Goal: Information Seeking & Learning: Learn about a topic

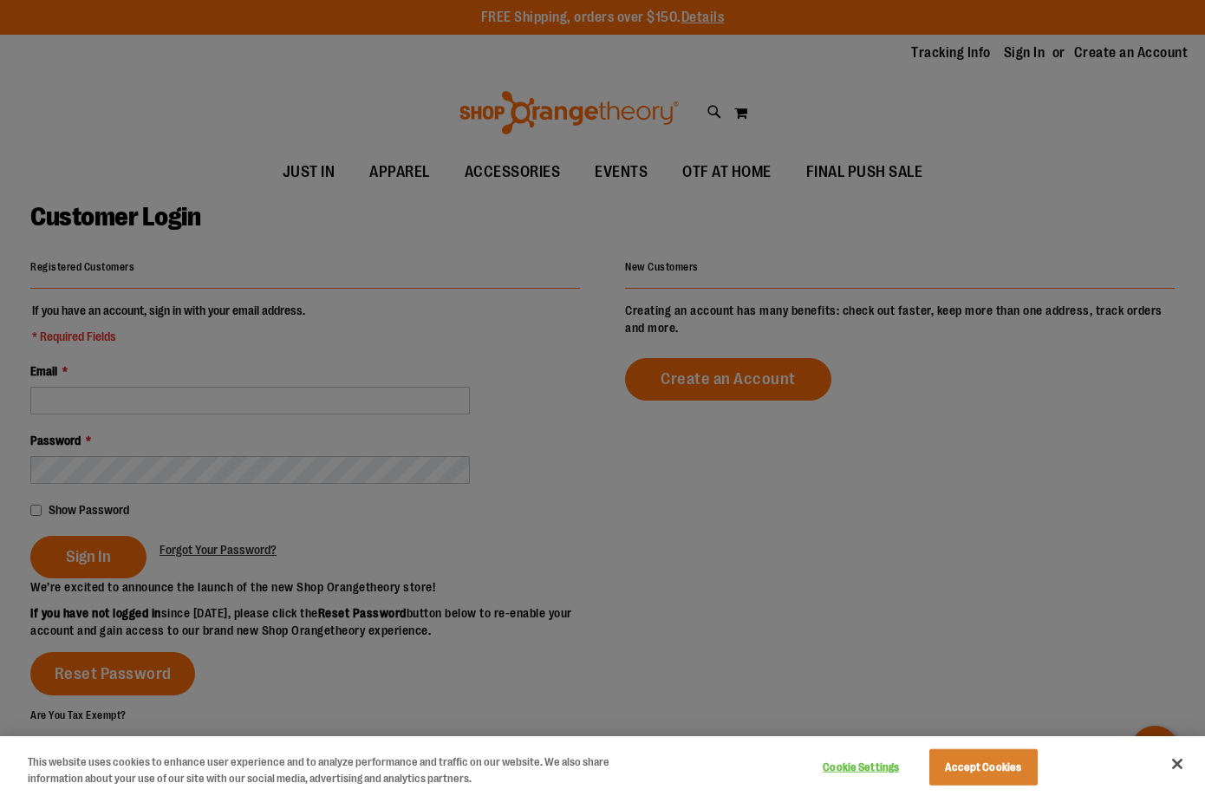
click at [173, 399] on div at bounding box center [602, 398] width 1205 height 796
click at [974, 759] on button "Accept Cookies" at bounding box center [983, 767] width 108 height 36
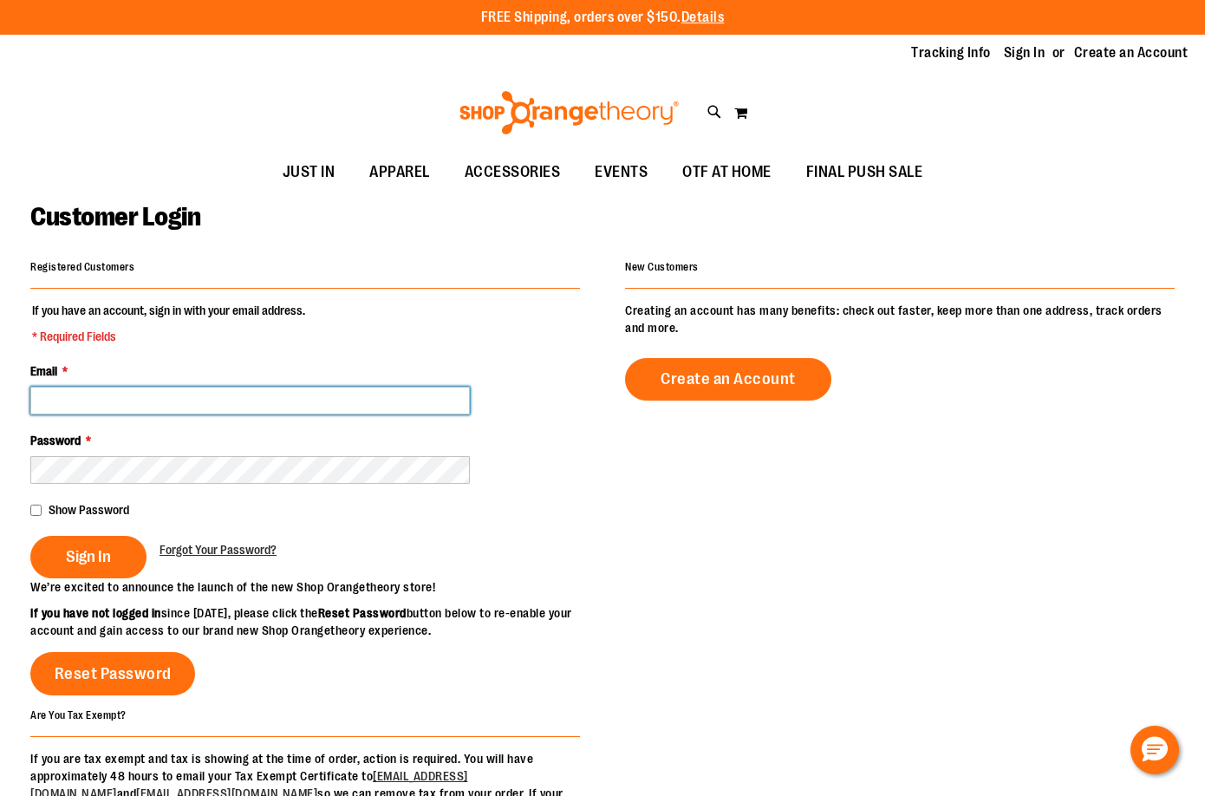
click at [166, 401] on input "Email *" at bounding box center [249, 401] width 439 height 28
type input "**********"
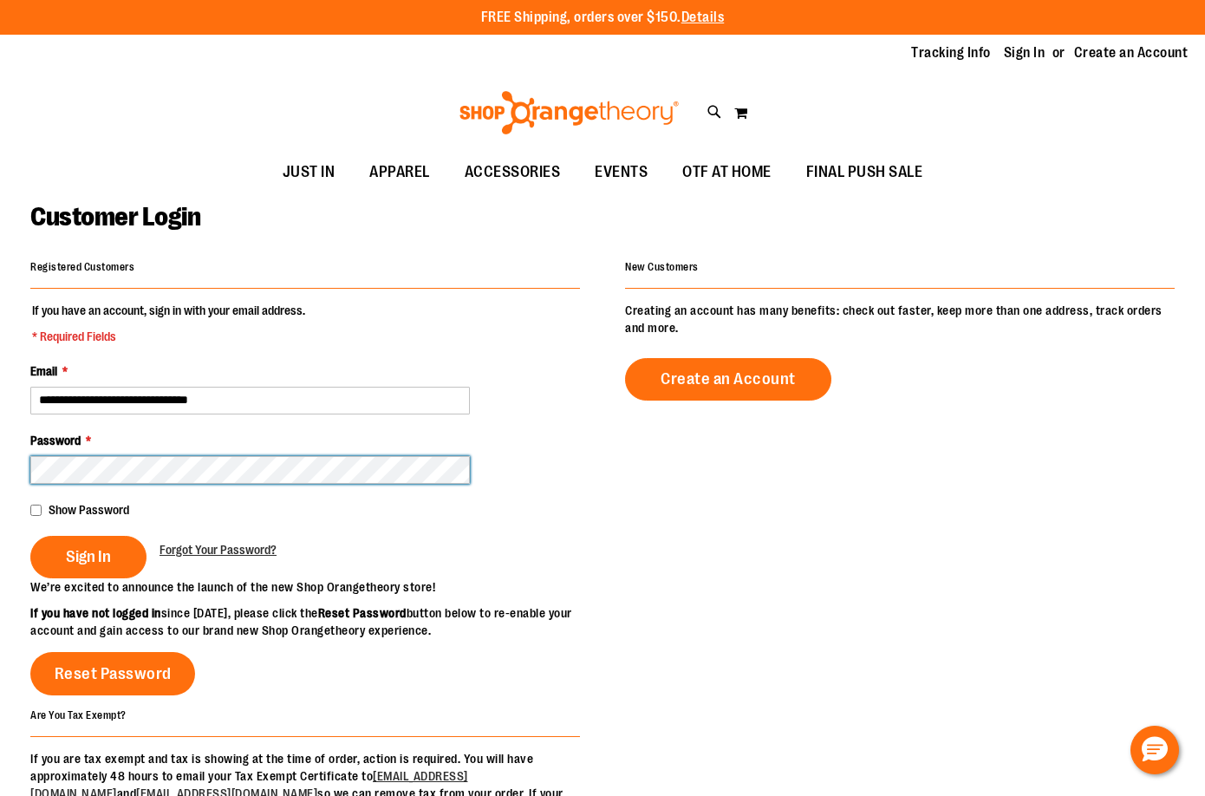
click at [30, 536] on button "Sign In" at bounding box center [88, 557] width 116 height 42
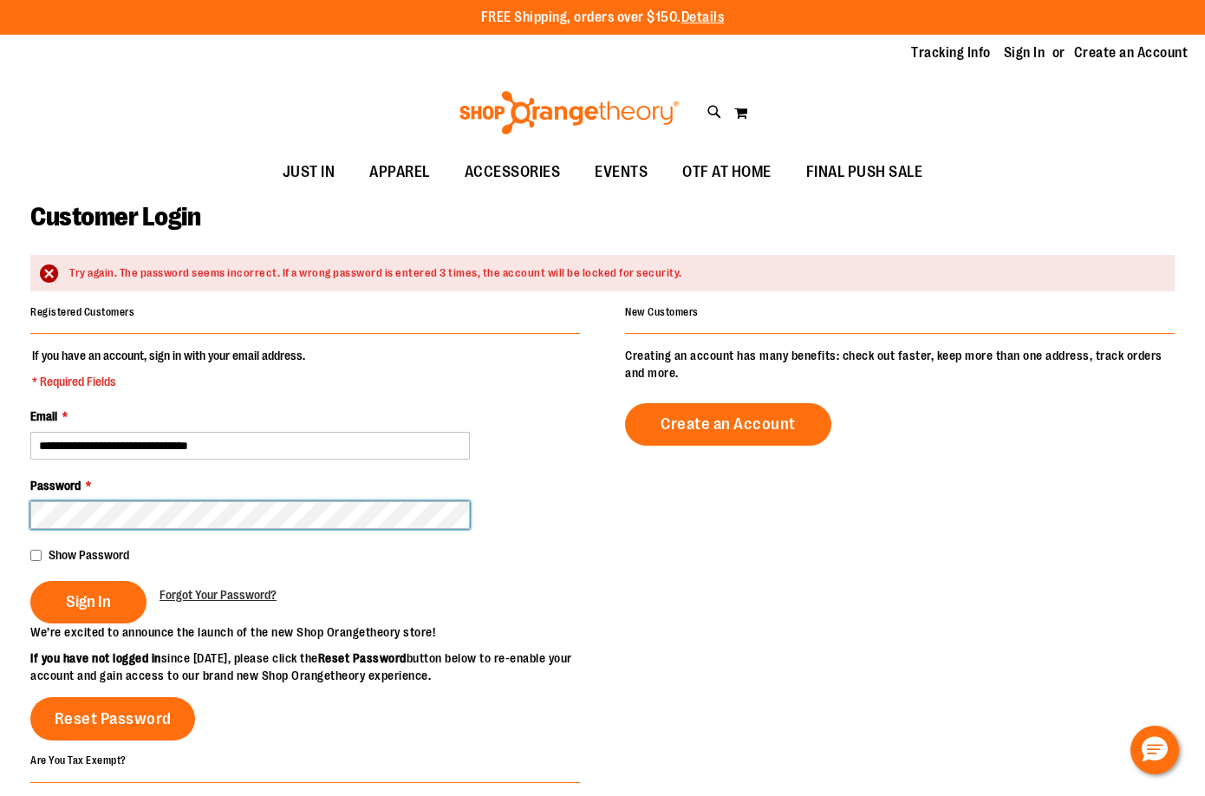
click at [30, 581] on button "Sign In" at bounding box center [88, 602] width 116 height 42
click at [0, 516] on html "Skip to Content The store will not work correctly when cookies are disabled. FR…" at bounding box center [602, 398] width 1205 height 796
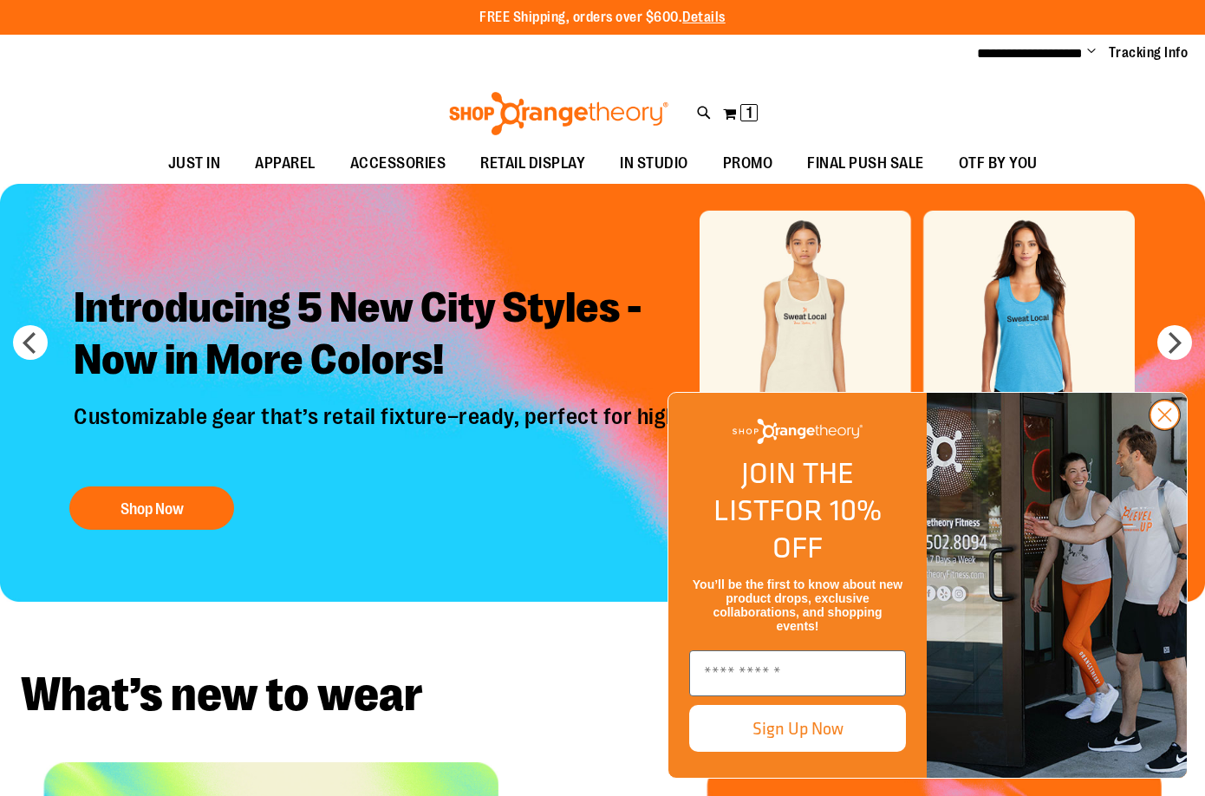
click at [1173, 429] on circle "Close dialog" at bounding box center [1164, 414] width 29 height 29
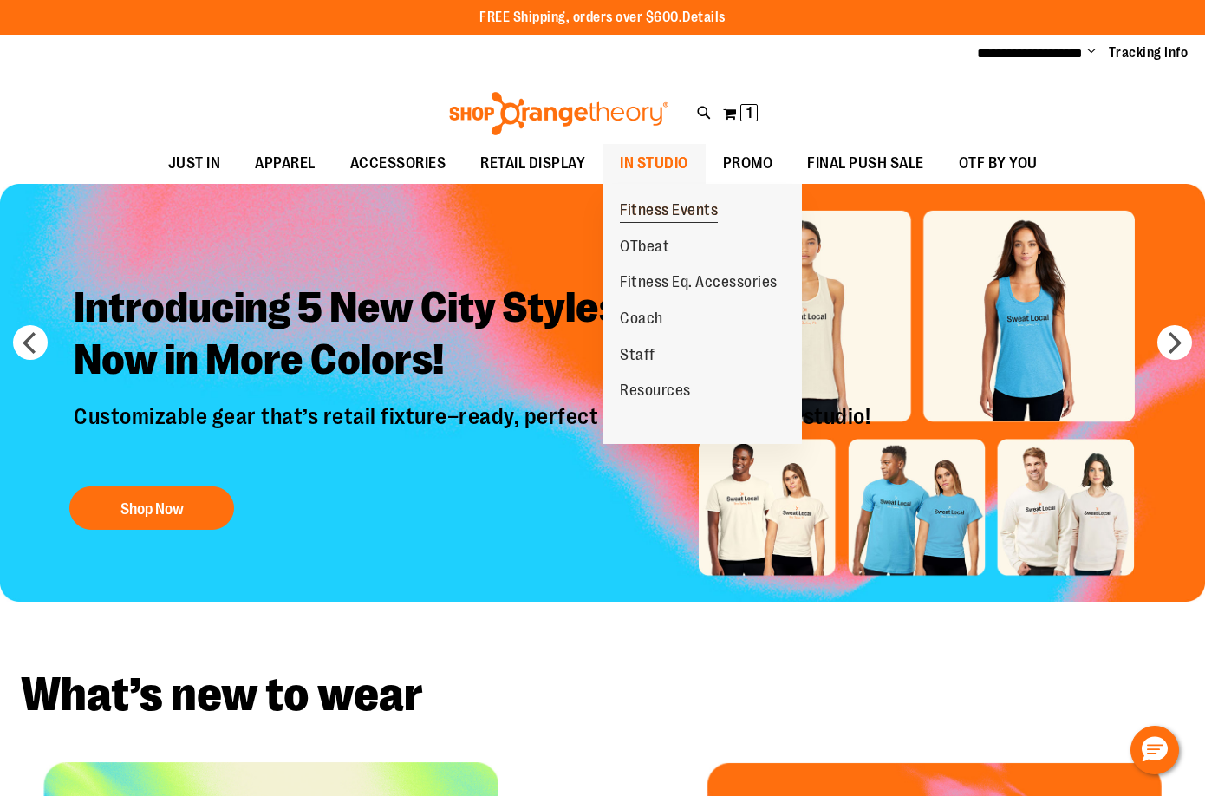
click at [660, 205] on span "Fitness Events" at bounding box center [669, 212] width 98 height 22
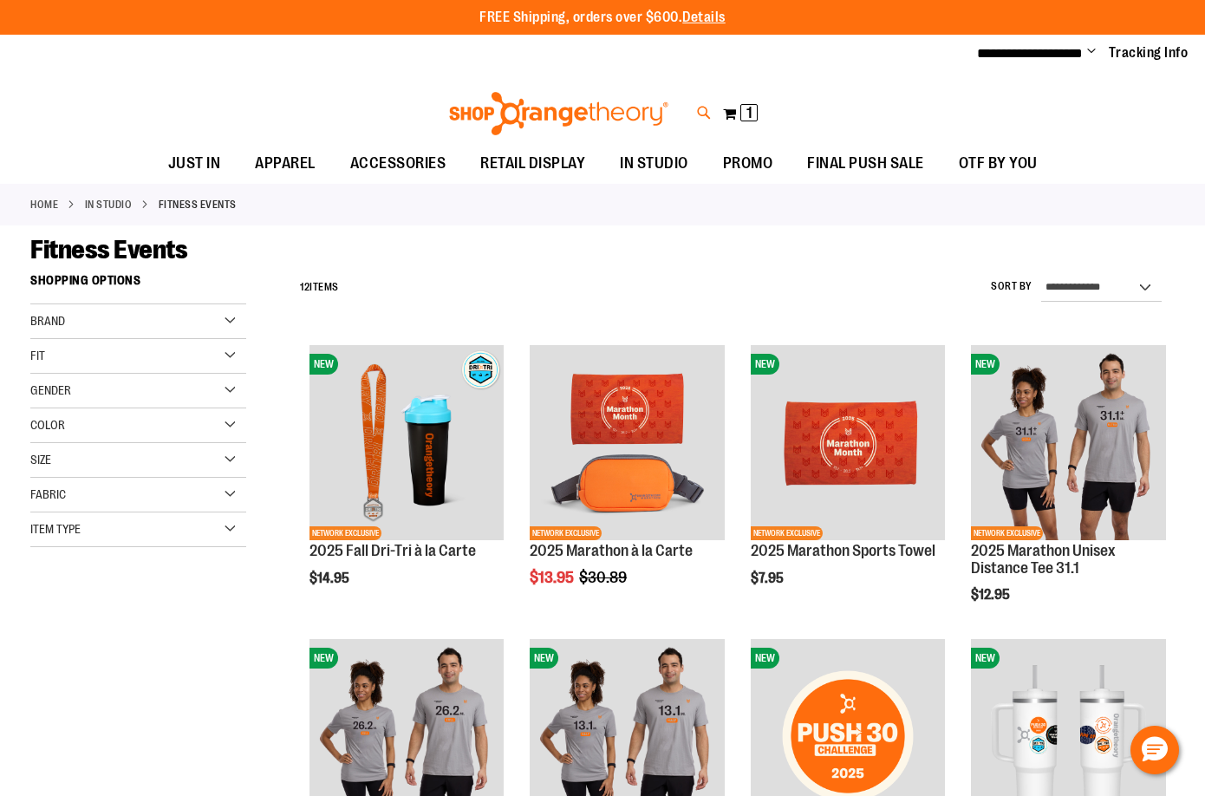
click at [701, 114] on icon at bounding box center [704, 113] width 15 height 20
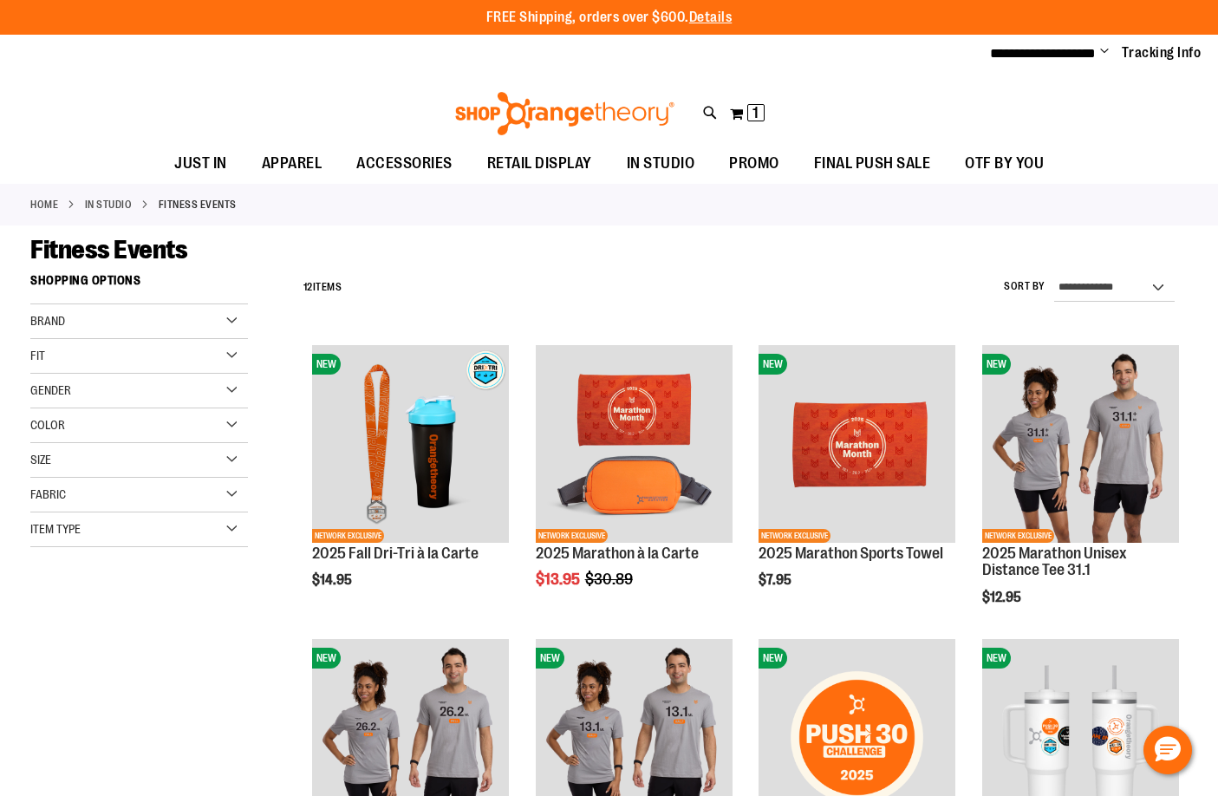
click at [550, 106] on input "Search" at bounding box center [608, 97] width 963 height 57
type input "*********"
